Goal: Information Seeking & Learning: Learn about a topic

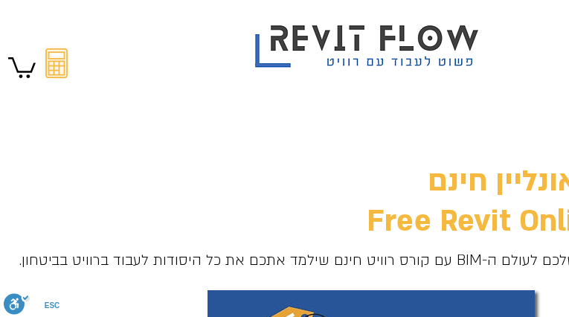
type input "tcqaZMedkJc"
type input "[EMAIL_ADDRESS][DOMAIN_NAME]"
type input "7190981957"
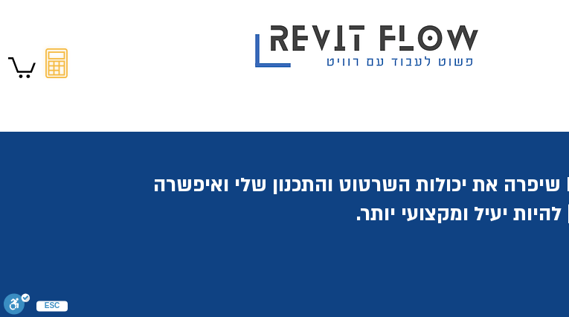
type input "ygEfYZtDUl"
type input "[EMAIL_ADDRESS][DOMAIN_NAME]"
type input "4456260273"
